Goal: Task Accomplishment & Management: Complete application form

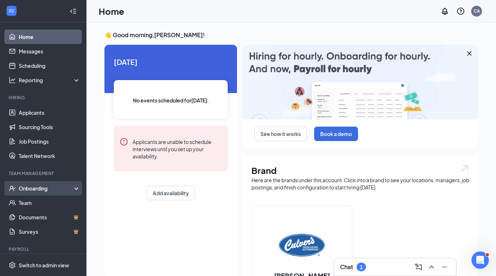
click at [73, 186] on div "Onboarding" at bounding box center [46, 187] width 55 height 7
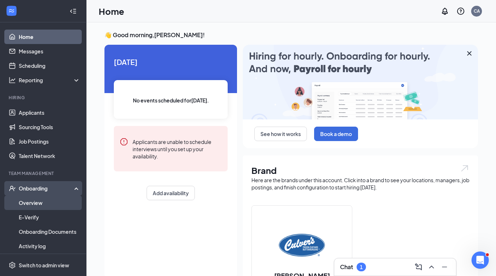
click at [32, 204] on link "Overview" at bounding box center [50, 202] width 62 height 14
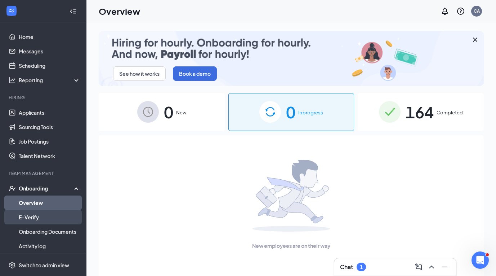
click at [41, 220] on link "E-Verify" at bounding box center [50, 217] width 62 height 14
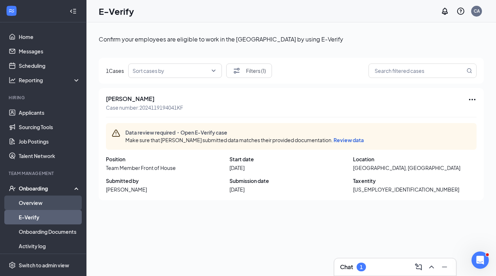
click at [45, 200] on link "Overview" at bounding box center [50, 202] width 62 height 14
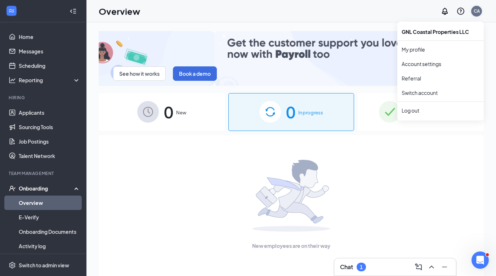
click at [476, 11] on div "CA" at bounding box center [477, 11] width 6 height 6
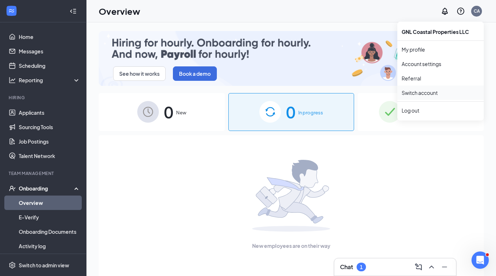
click at [415, 94] on link "Switch account" at bounding box center [420, 92] width 36 height 6
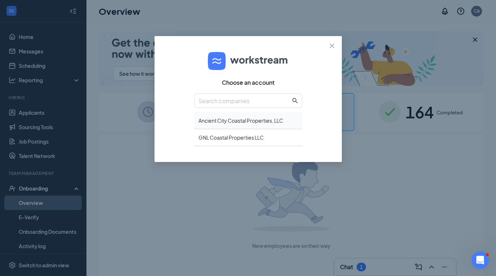
click at [217, 124] on div "Ancient City Coastal Properties, LLC" at bounding box center [248, 120] width 108 height 17
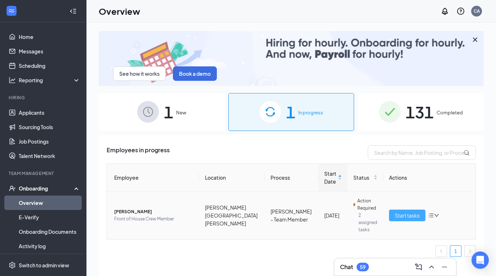
click at [406, 216] on button "Start tasks" at bounding box center [407, 215] width 36 height 12
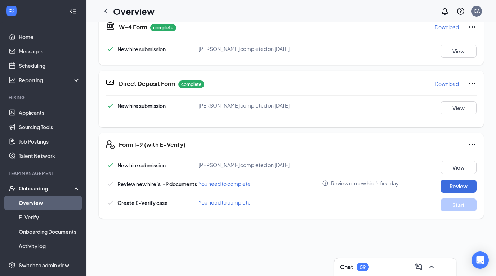
scroll to position [178, 0]
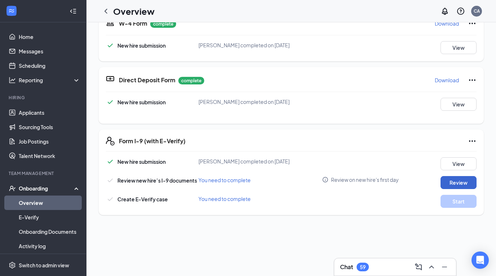
click at [462, 180] on button "Review" at bounding box center [459, 182] width 36 height 13
type input "[DATE]"
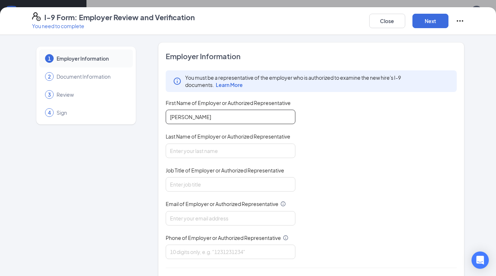
type input "[PERSON_NAME]"
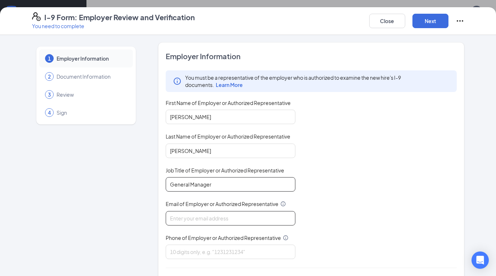
type input "General Manager"
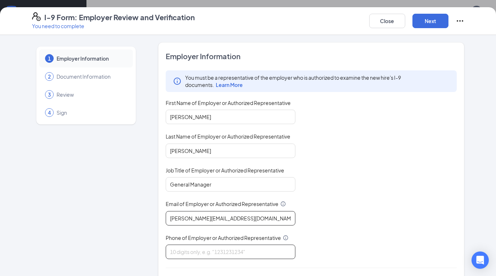
type input "[PERSON_NAME][EMAIL_ADDRESS][DOMAIN_NAME]"
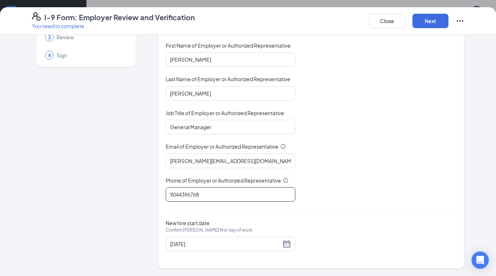
scroll to position [57, 0]
type input "9044396768"
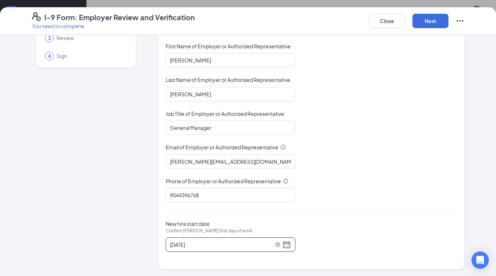
click at [288, 243] on div "[DATE]" at bounding box center [230, 244] width 121 height 9
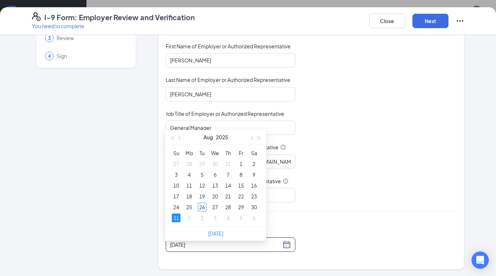
scroll to position [123, 0]
type input "[DATE]"
click at [187, 219] on div "1" at bounding box center [189, 217] width 9 height 9
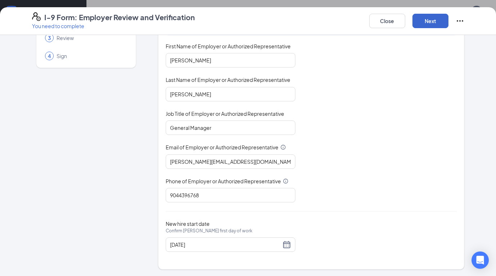
click at [435, 19] on button "Next" at bounding box center [431, 21] width 36 height 14
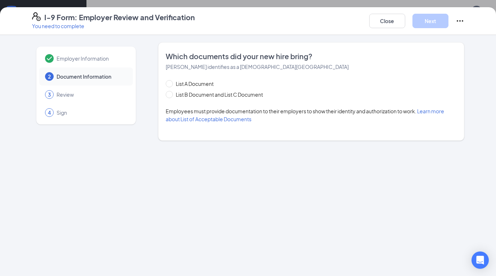
scroll to position [0, 0]
click at [174, 97] on span "List B Document and List C Document" at bounding box center [219, 94] width 93 height 8
click at [171, 96] on input "List B Document and List C Document" at bounding box center [168, 93] width 5 height 5
radio input "true"
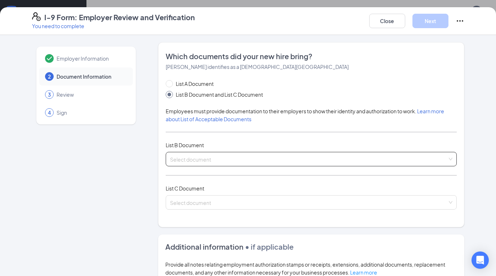
click at [451, 161] on div "Select document" at bounding box center [311, 159] width 291 height 14
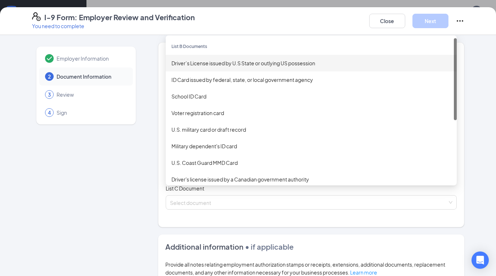
click at [366, 62] on div "Driver’s License issued by U.S State or outlying US possession" at bounding box center [312, 63] width 280 height 8
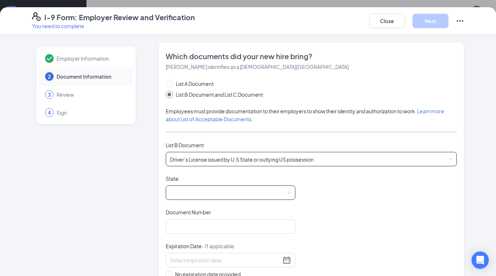
click at [284, 189] on span at bounding box center [230, 193] width 121 height 14
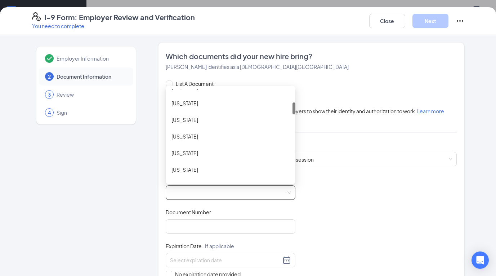
scroll to position [111, 0]
click at [262, 150] on div "[US_STATE]" at bounding box center [231, 151] width 118 height 8
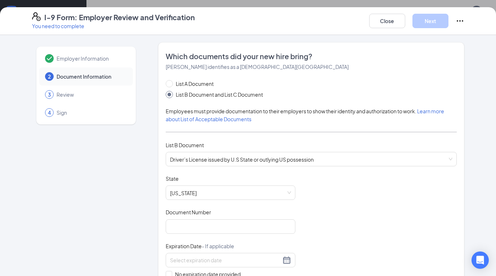
click at [371, 224] on div "Document Title Driver’s License issued by [DEMOGRAPHIC_DATA] State or outlying …" at bounding box center [311, 243] width 291 height 137
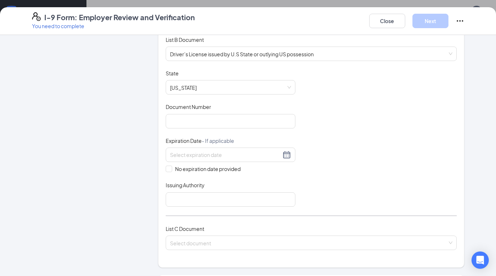
scroll to position [107, 0]
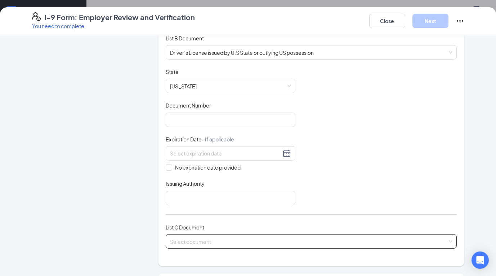
click at [452, 239] on div "Select document" at bounding box center [311, 241] width 291 height 14
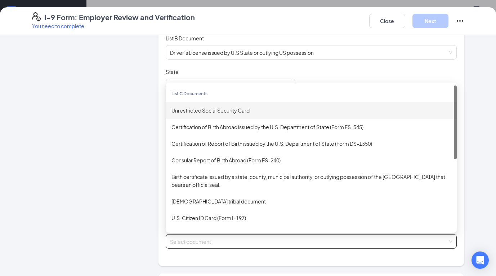
click at [302, 114] on div "Unrestricted Social Security Card" at bounding box center [311, 110] width 291 height 17
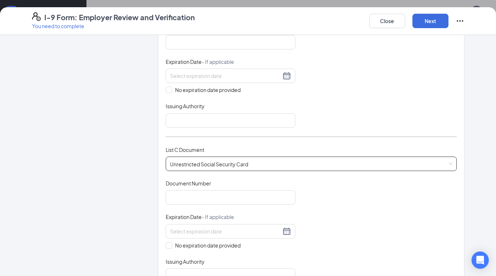
scroll to position [191, 0]
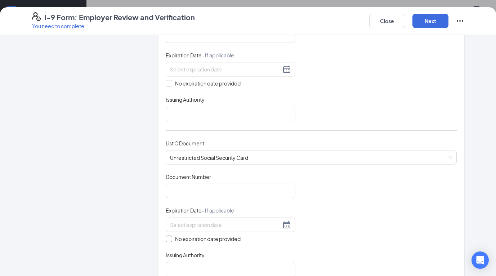
click at [170, 239] on span at bounding box center [169, 238] width 6 height 6
click at [170, 239] on input "No expiration date provided" at bounding box center [168, 237] width 5 height 5
checkbox input "true"
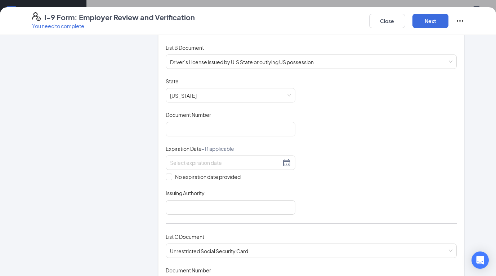
scroll to position [96, 0]
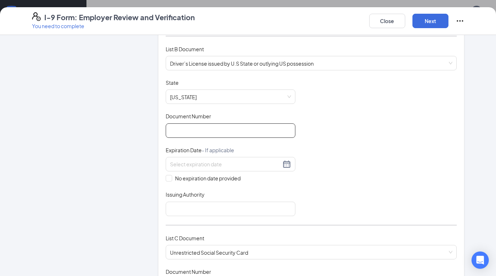
click at [176, 136] on input "Document Number" at bounding box center [231, 130] width 130 height 14
type input "F432208059490"
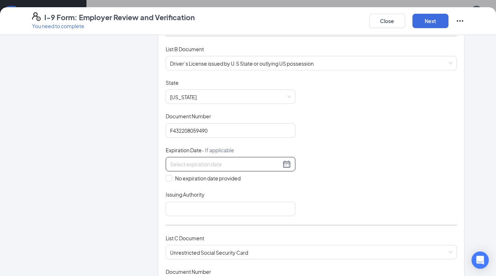
click at [190, 164] on input at bounding box center [225, 164] width 111 height 8
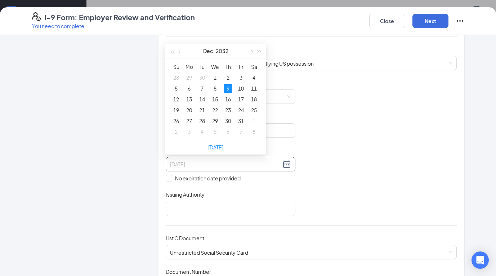
type input "[DATE]"
click at [227, 86] on div "9" at bounding box center [228, 88] width 9 height 9
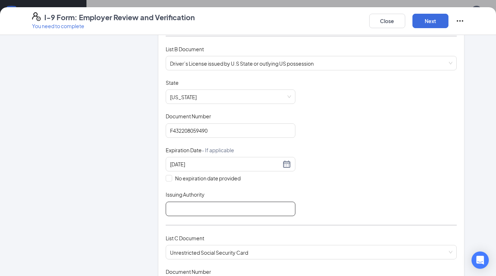
click at [188, 209] on input "Issuing Authority" at bounding box center [231, 208] width 130 height 14
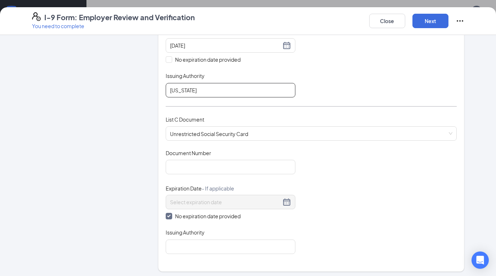
scroll to position [216, 0]
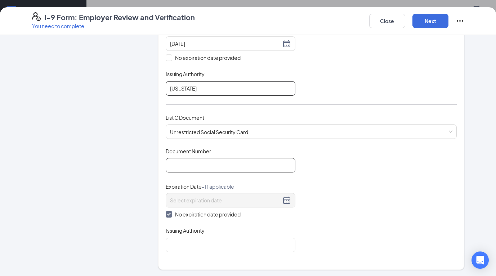
type input "[US_STATE]"
click at [178, 162] on input "Document Number" at bounding box center [231, 165] width 130 height 14
type input "673283642"
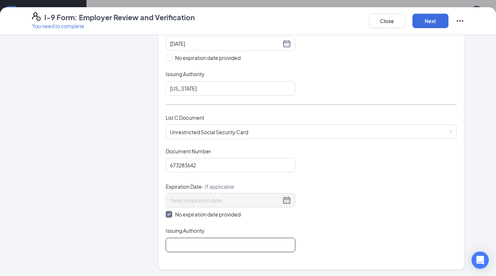
click at [203, 243] on input "Issuing Authority" at bounding box center [231, 244] width 130 height 14
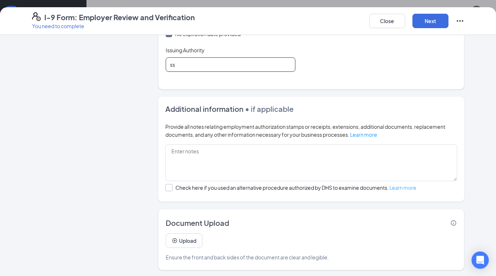
scroll to position [396, 0]
type input "ss"
click at [436, 24] on button "Next" at bounding box center [431, 21] width 36 height 14
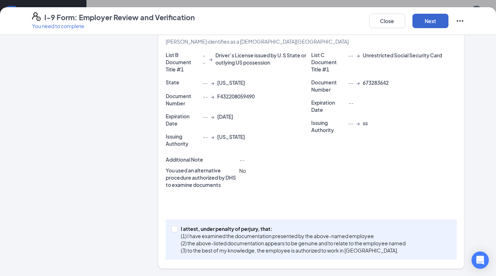
scroll to position [173, 0]
click at [178, 230] on span "I attest, under penalty of [PERSON_NAME], that: (1) I have examined the documen…" at bounding box center [293, 239] width 231 height 29
click at [177, 230] on input "I attest, under penalty of [PERSON_NAME], that: (1) I have examined the documen…" at bounding box center [174, 228] width 5 height 5
checkbox input "true"
click at [440, 24] on button "Next" at bounding box center [431, 21] width 36 height 14
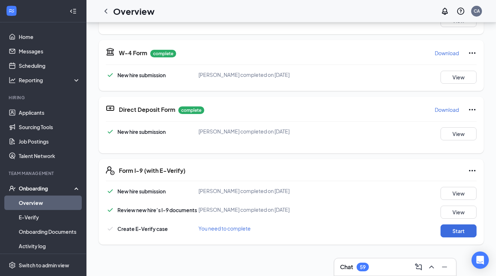
scroll to position [126, 0]
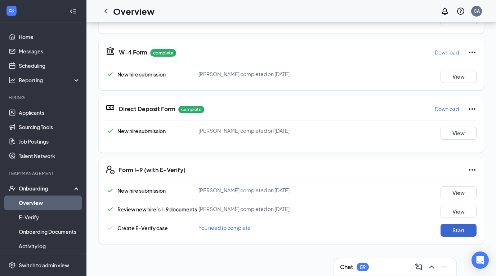
click at [459, 230] on button "Start" at bounding box center [459, 229] width 36 height 13
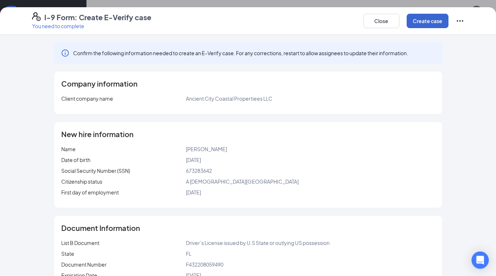
click at [429, 26] on button "Create case" at bounding box center [428, 21] width 42 height 14
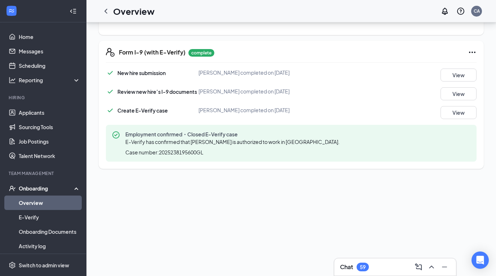
scroll to position [245, 0]
